Goal: Task Accomplishment & Management: Manage account settings

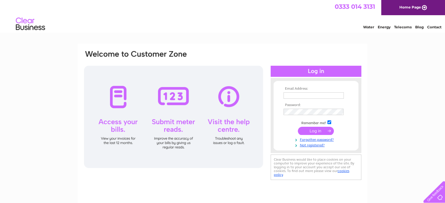
type input "janet@thepurpleturtlekilmarnock.co.uk"
click at [318, 132] on input "submit" at bounding box center [316, 131] width 36 height 8
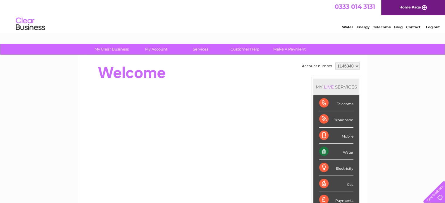
click at [313, 131] on li "Mobile" at bounding box center [336, 136] width 46 height 16
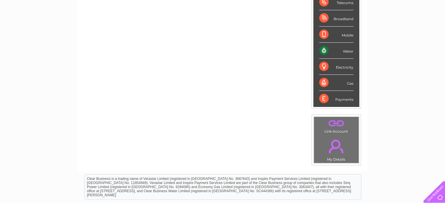
scroll to position [99, 0]
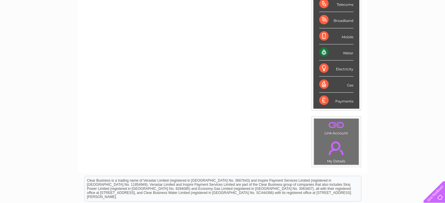
click at [333, 56] on div "Water" at bounding box center [336, 52] width 34 height 16
click at [349, 52] on div "Water" at bounding box center [336, 52] width 34 height 16
click at [329, 49] on div "Water" at bounding box center [336, 52] width 34 height 16
click at [327, 49] on div "Water" at bounding box center [336, 52] width 34 height 16
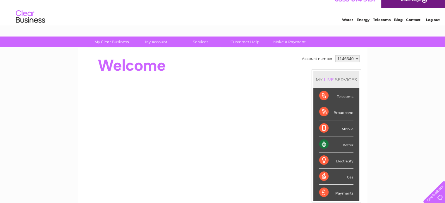
scroll to position [0, 0]
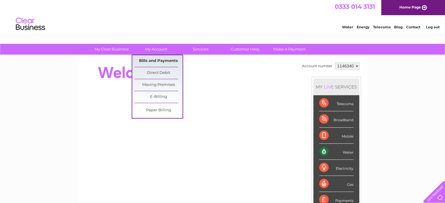
click at [152, 59] on link "Bills and Payments" at bounding box center [158, 61] width 48 height 12
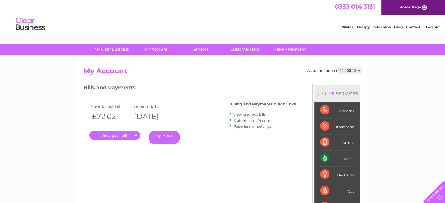
click at [250, 113] on link "View previous bills" at bounding box center [249, 114] width 32 height 4
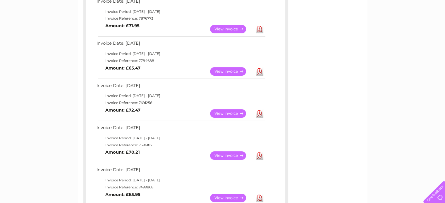
scroll to position [164, 0]
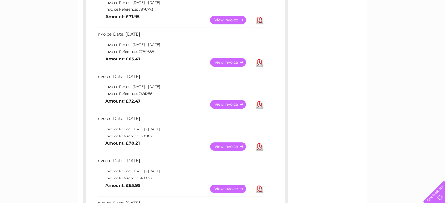
click at [147, 135] on td "Invoice Reference: 7596182" at bounding box center [180, 136] width 171 height 7
click at [224, 146] on link "View" at bounding box center [231, 146] width 43 height 8
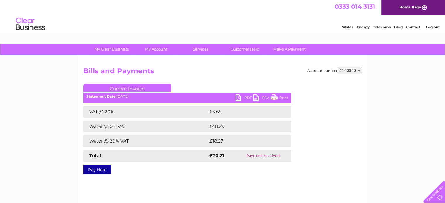
click at [275, 96] on link "Print" at bounding box center [280, 99] width 18 height 8
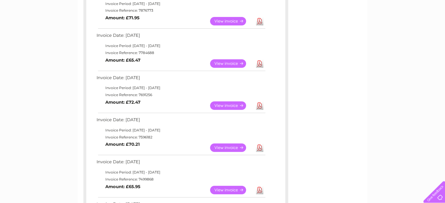
click at [225, 104] on link "View" at bounding box center [231, 106] width 43 height 8
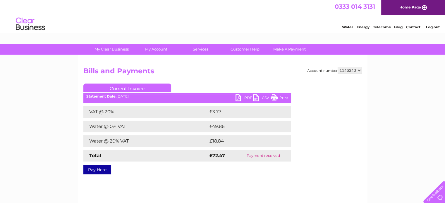
click at [277, 100] on link "Print" at bounding box center [280, 99] width 18 height 8
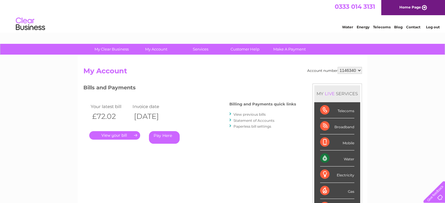
click at [252, 114] on link "View previous bills" at bounding box center [249, 114] width 32 height 4
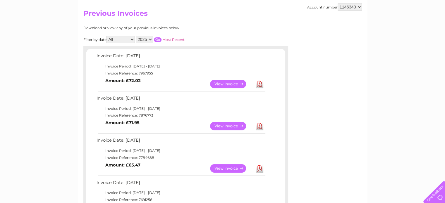
scroll to position [67, 0]
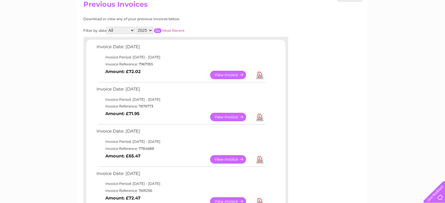
click at [240, 155] on link "View" at bounding box center [231, 159] width 43 height 8
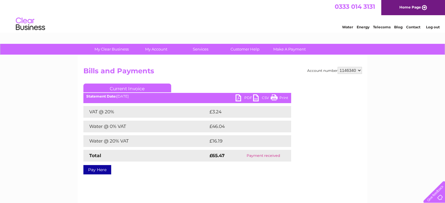
click at [282, 89] on ul "Current Invoice" at bounding box center [187, 89] width 208 height 11
click at [276, 96] on link "Print" at bounding box center [280, 99] width 18 height 8
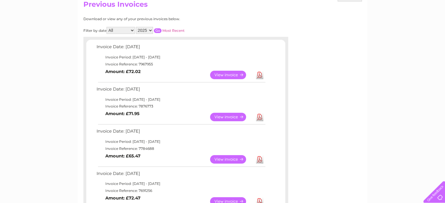
click at [235, 116] on link "View" at bounding box center [231, 117] width 43 height 8
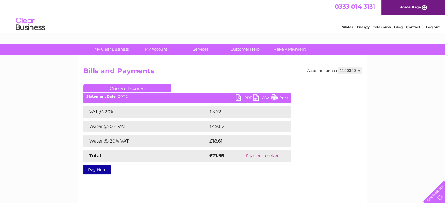
drag, startPoint x: 276, startPoint y: 98, endPoint x: 0, endPoint y: 2, distance: 291.9
click at [276, 98] on link "Print" at bounding box center [280, 99] width 18 height 8
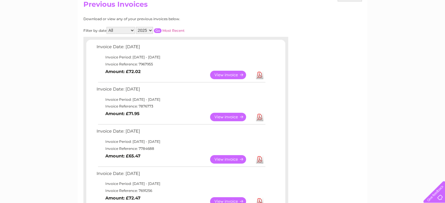
click at [230, 73] on link "View" at bounding box center [231, 75] width 43 height 8
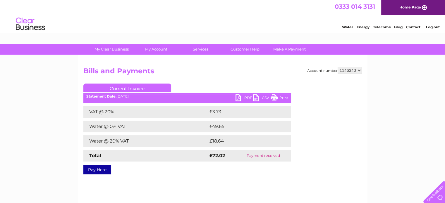
click at [276, 98] on link "Print" at bounding box center [280, 99] width 18 height 8
click at [429, 28] on link "Log out" at bounding box center [433, 27] width 14 height 4
